Goal: Obtain resource: Download file/media

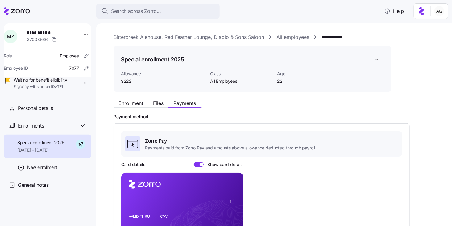
scroll to position [90, 0]
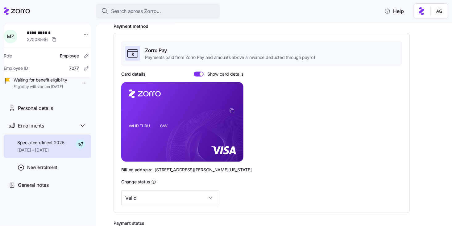
click at [22, 15] on div at bounding box center [17, 10] width 26 height 17
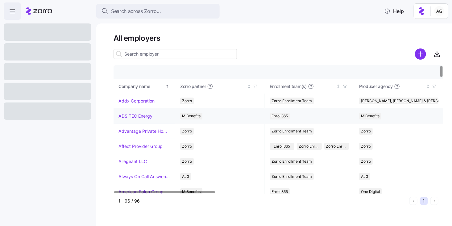
click at [125, 114] on link "ADS TEC Energy" at bounding box center [135, 116] width 34 height 6
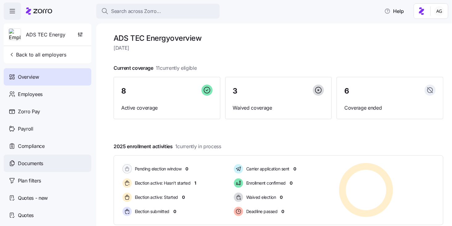
click at [32, 164] on span "Documents" at bounding box center [30, 164] width 25 height 8
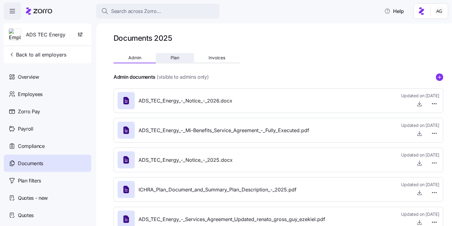
click at [175, 60] on span "Plan" at bounding box center [175, 58] width 9 height 4
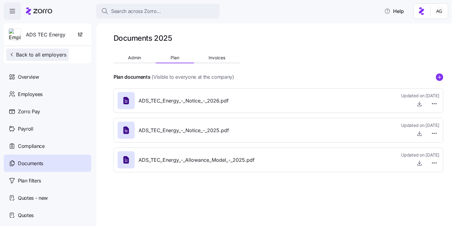
click at [45, 51] on span "Back to all employers" at bounding box center [38, 54] width 58 height 7
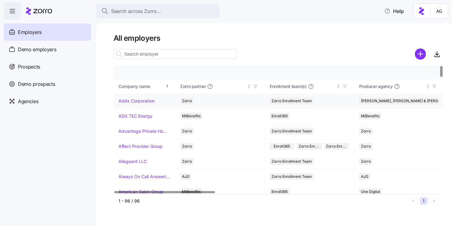
click at [139, 103] on link "Addx Corporation" at bounding box center [136, 101] width 36 height 6
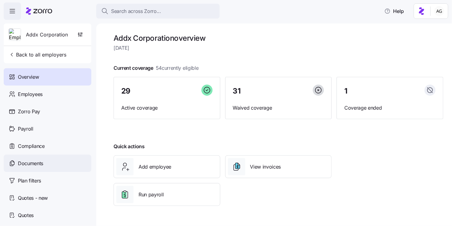
click at [43, 158] on div "Documents" at bounding box center [48, 163] width 88 height 17
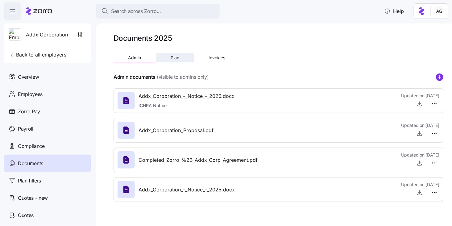
click at [178, 60] on span "Plan" at bounding box center [175, 58] width 9 height 4
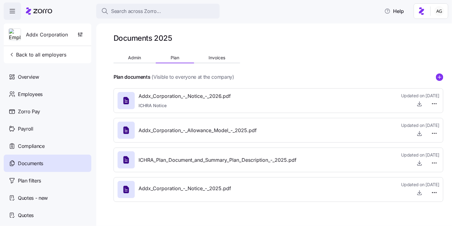
click at [31, 165] on span "Documents" at bounding box center [30, 164] width 25 height 8
click at [51, 93] on div "Employees" at bounding box center [48, 93] width 88 height 17
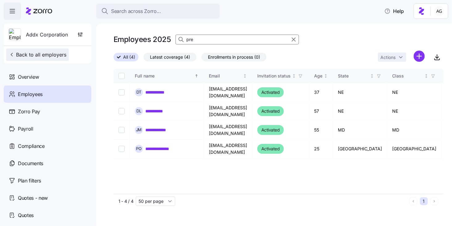
click at [48, 53] on span "Back to all employers" at bounding box center [38, 54] width 58 height 7
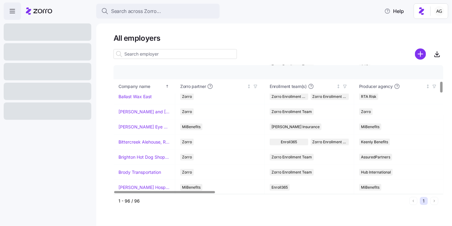
scroll to position [185, 0]
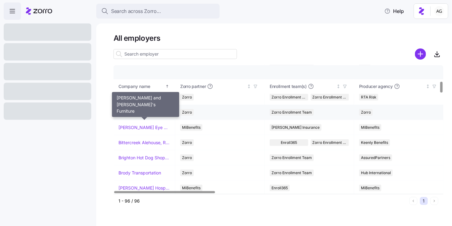
click at [142, 111] on link "[PERSON_NAME] and [PERSON_NAME]'s Furniture" at bounding box center [144, 112] width 52 height 6
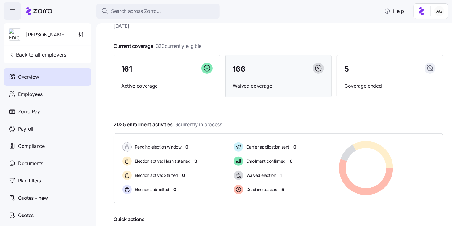
scroll to position [88, 0]
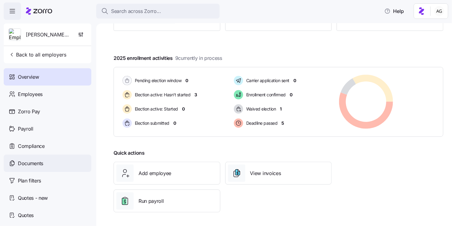
click at [57, 158] on div "Documents" at bounding box center [48, 163] width 88 height 17
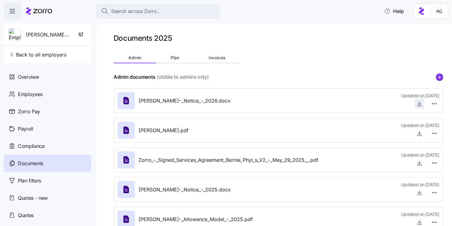
click at [420, 105] on icon "button" at bounding box center [420, 104] width 6 height 6
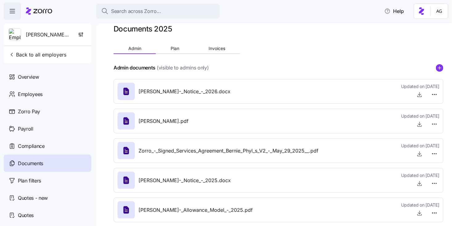
scroll to position [18, 0]
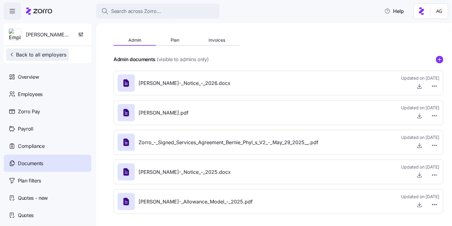
click at [37, 52] on span "Back to all employers" at bounding box center [38, 54] width 58 height 7
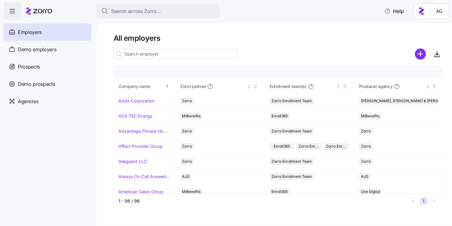
click at [133, 53] on input at bounding box center [175, 54] width 123 height 10
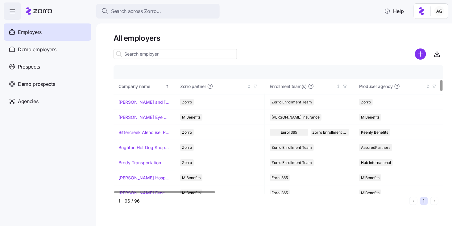
scroll to position [199, 0]
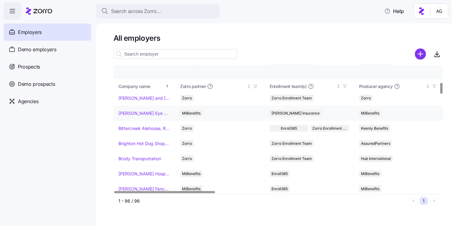
click at [143, 110] on link "[PERSON_NAME] Eye Associates" at bounding box center [144, 113] width 52 height 6
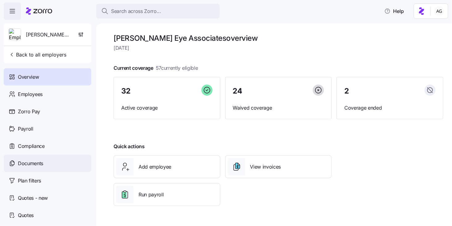
click at [29, 160] on span "Documents" at bounding box center [30, 164] width 25 height 8
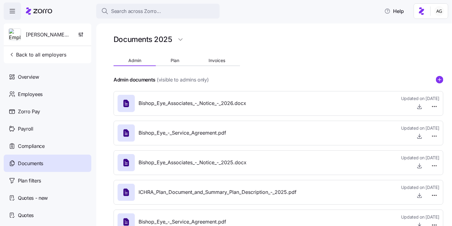
click at [361, 106] on div "Bishop_Eye_Associates_-_Notice_-_2026.docx Updated on 09/30/2025" at bounding box center [279, 103] width 322 height 17
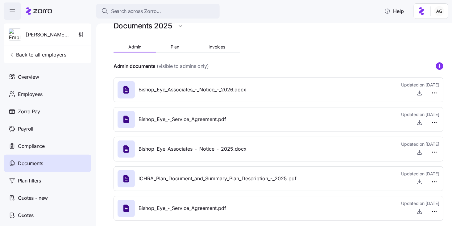
scroll to position [20, 0]
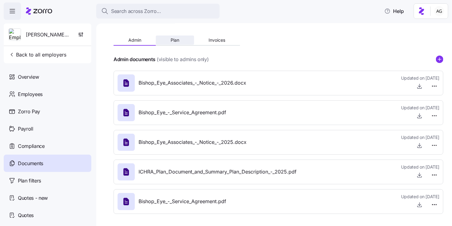
click at [173, 39] on span "Plan" at bounding box center [175, 40] width 9 height 4
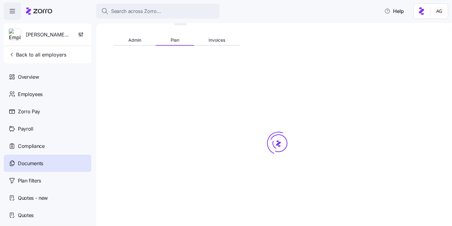
scroll to position [0, 0]
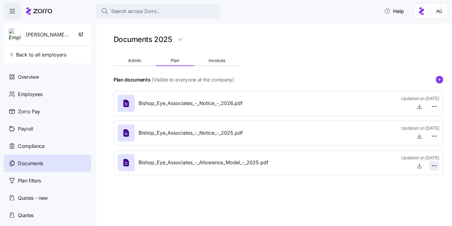
click at [432, 166] on html "Search across Zorro... Help Bishop Eye Associates Back to all employers Overvie…" at bounding box center [226, 111] width 452 height 222
click at [419, 166] on html "Search across Zorro... Help Bishop Eye Associates Back to all employers Overvie…" at bounding box center [226, 111] width 452 height 222
click at [419, 166] on icon "button" at bounding box center [420, 166] width 6 height 6
click at [218, 62] on span "Invoices" at bounding box center [217, 60] width 17 height 4
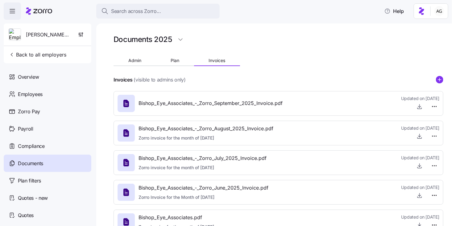
click at [138, 65] on div "Admin Plan Invoices" at bounding box center [177, 61] width 127 height 9
click at [138, 60] on span "Admin" at bounding box center [134, 60] width 13 height 4
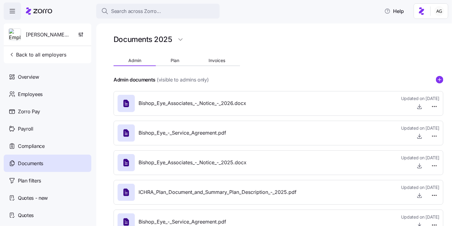
scroll to position [20, 0]
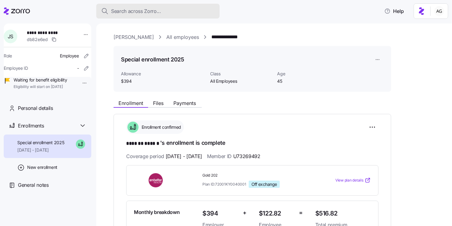
scroll to position [66, 0]
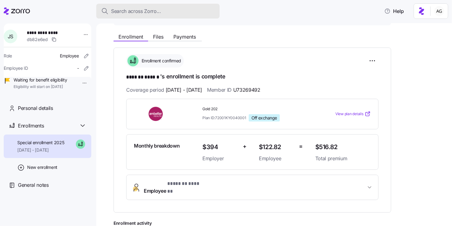
click at [169, 12] on div "Search across Zorro..." at bounding box center [158, 11] width 114 height 8
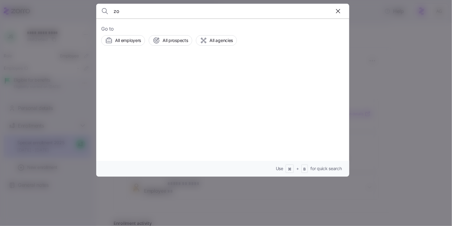
type input "z"
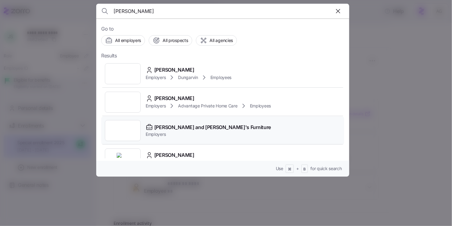
type input "[PERSON_NAME]"
click at [209, 137] on span "Employers" at bounding box center [208, 134] width 125 height 6
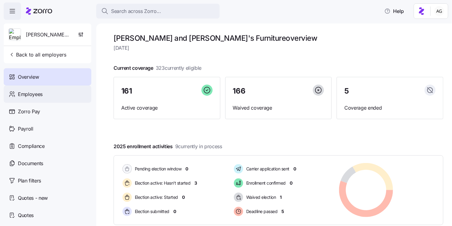
click at [67, 98] on div "Employees" at bounding box center [48, 93] width 88 height 17
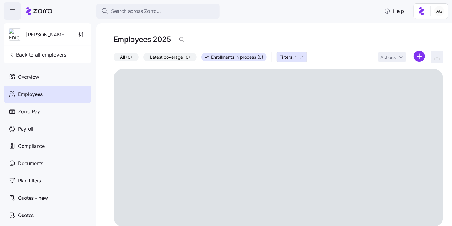
click at [301, 58] on icon "button" at bounding box center [301, 57] width 5 height 5
click at [127, 55] on span "All (0)" at bounding box center [126, 57] width 12 height 8
click at [114, 59] on input "All (0)" at bounding box center [114, 59] width 0 height 0
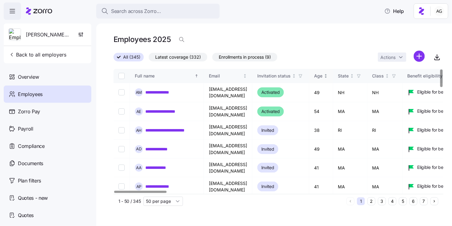
click at [328, 77] on icon "Not sorted" at bounding box center [326, 76] width 4 height 4
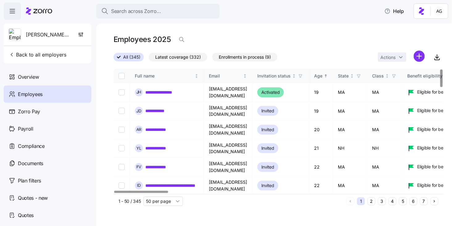
click at [328, 78] on div "Age" at bounding box center [321, 76] width 14 height 7
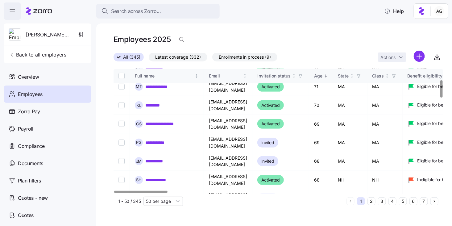
scroll to position [158, 0]
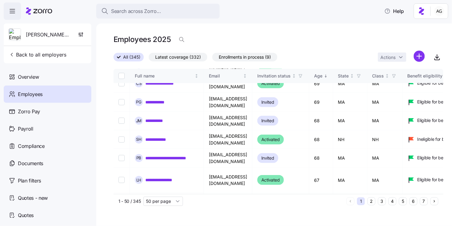
click at [374, 201] on button "2" at bounding box center [372, 201] width 8 height 8
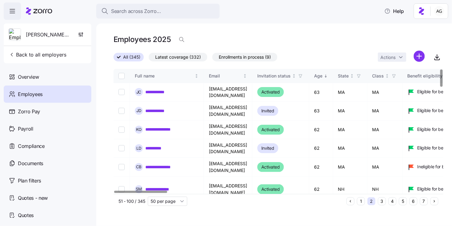
click at [381, 201] on button "3" at bounding box center [382, 201] width 8 height 8
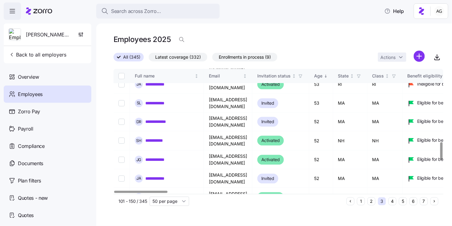
scroll to position [521, 0]
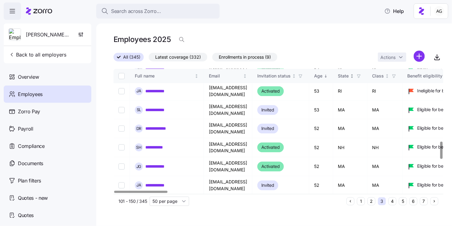
click at [361, 77] on icon "button" at bounding box center [359, 76] width 4 height 4
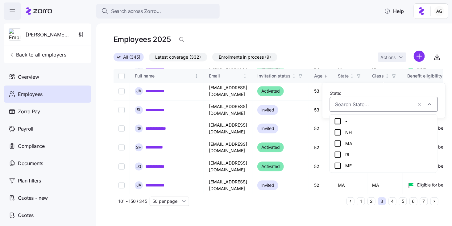
click at [346, 163] on div "ME" at bounding box center [383, 165] width 99 height 7
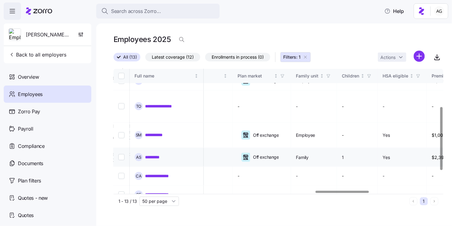
scroll to position [75, 1245]
click at [331, 74] on icon "button" at bounding box center [329, 76] width 4 height 4
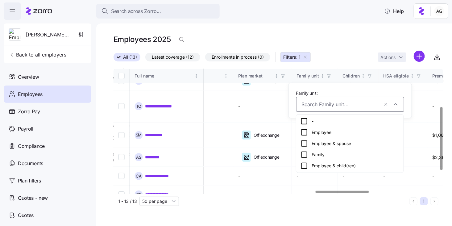
click at [316, 133] on div "Employee" at bounding box center [350, 132] width 99 height 7
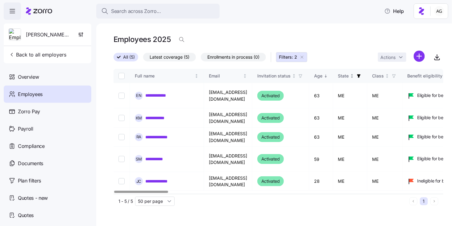
click at [360, 76] on icon "button" at bounding box center [358, 75] width 3 height 3
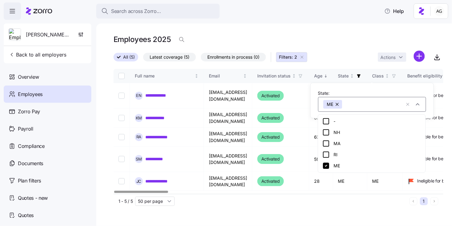
click at [338, 105] on button "button" at bounding box center [338, 104] width 9 height 9
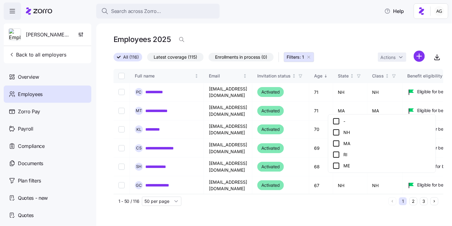
click at [338, 154] on icon at bounding box center [336, 154] width 7 height 7
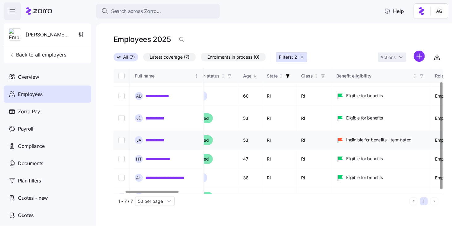
scroll to position [0, 71]
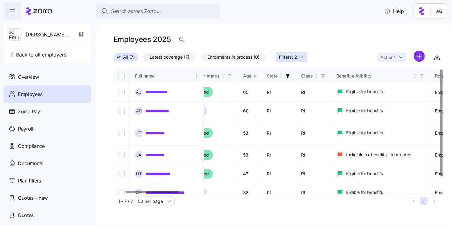
click at [302, 57] on icon "button" at bounding box center [302, 57] width 5 height 5
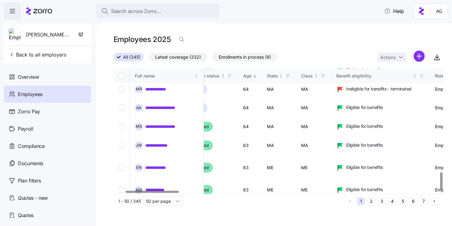
scroll to position [741, 71]
